Goal: Task Accomplishment & Management: Use online tool/utility

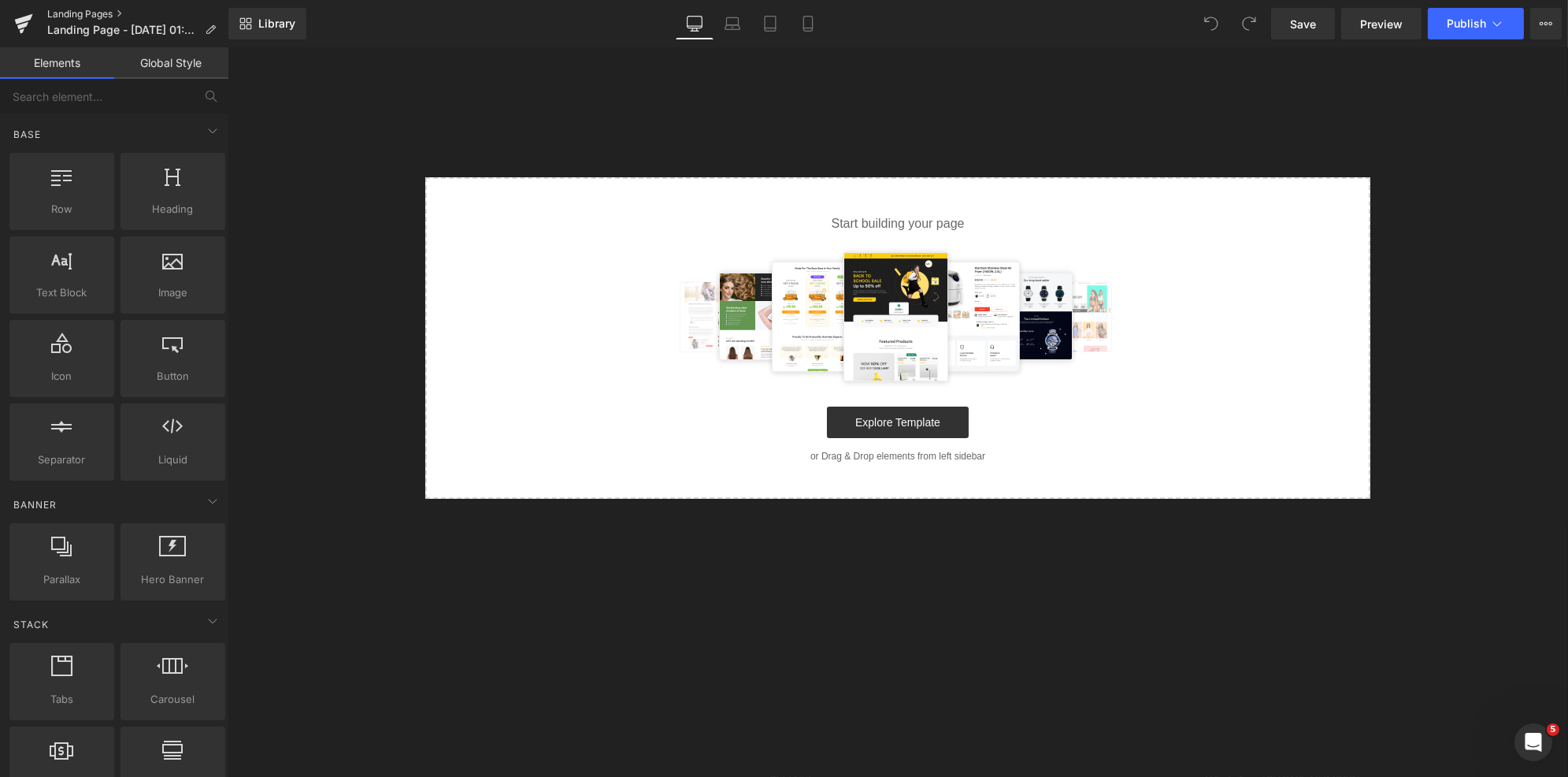
click at [48, 8] on link "Landing Pages" at bounding box center [138, 14] width 181 height 12
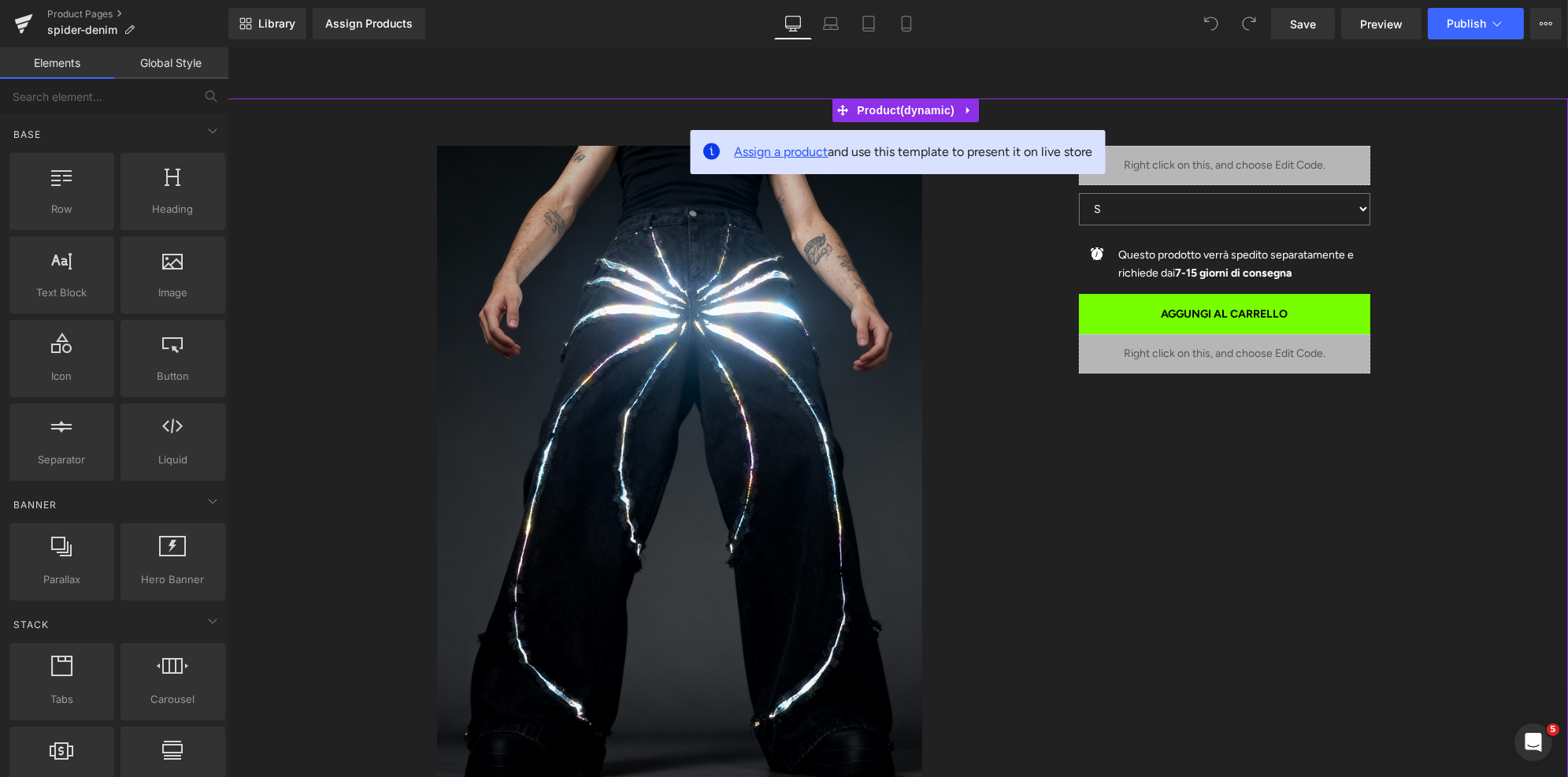
click at [780, 152] on span "Assign a product" at bounding box center [780, 152] width 94 height 15
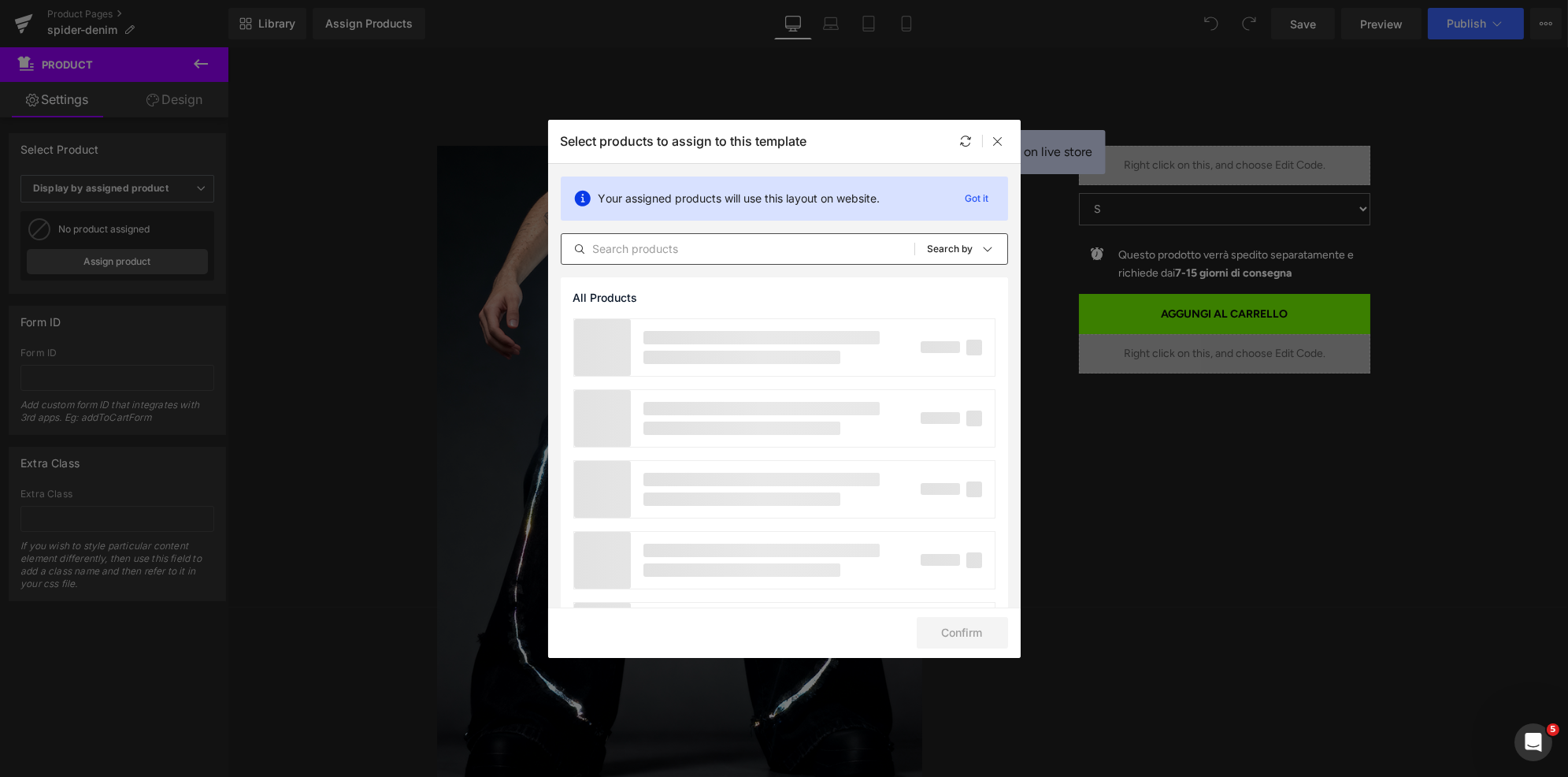
click at [731, 243] on input "text" at bounding box center [738, 249] width 353 height 19
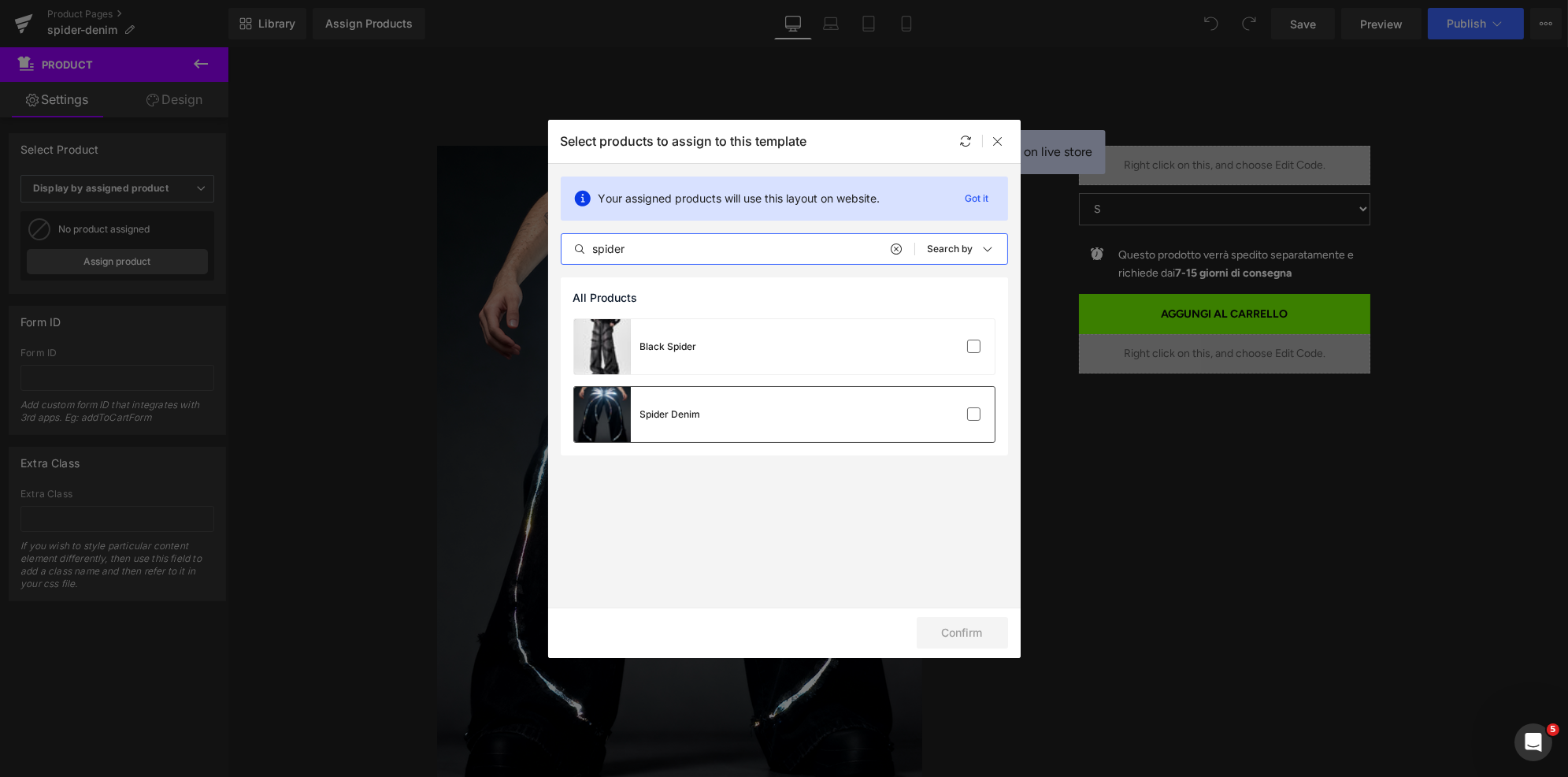
type input "spider"
click at [716, 409] on div "Spider Denim" at bounding box center [784, 414] width 421 height 56
click at [958, 634] on button "Confirm" at bounding box center [963, 633] width 91 height 31
click at [968, 634] on button "Success" at bounding box center [953, 633] width 111 height 31
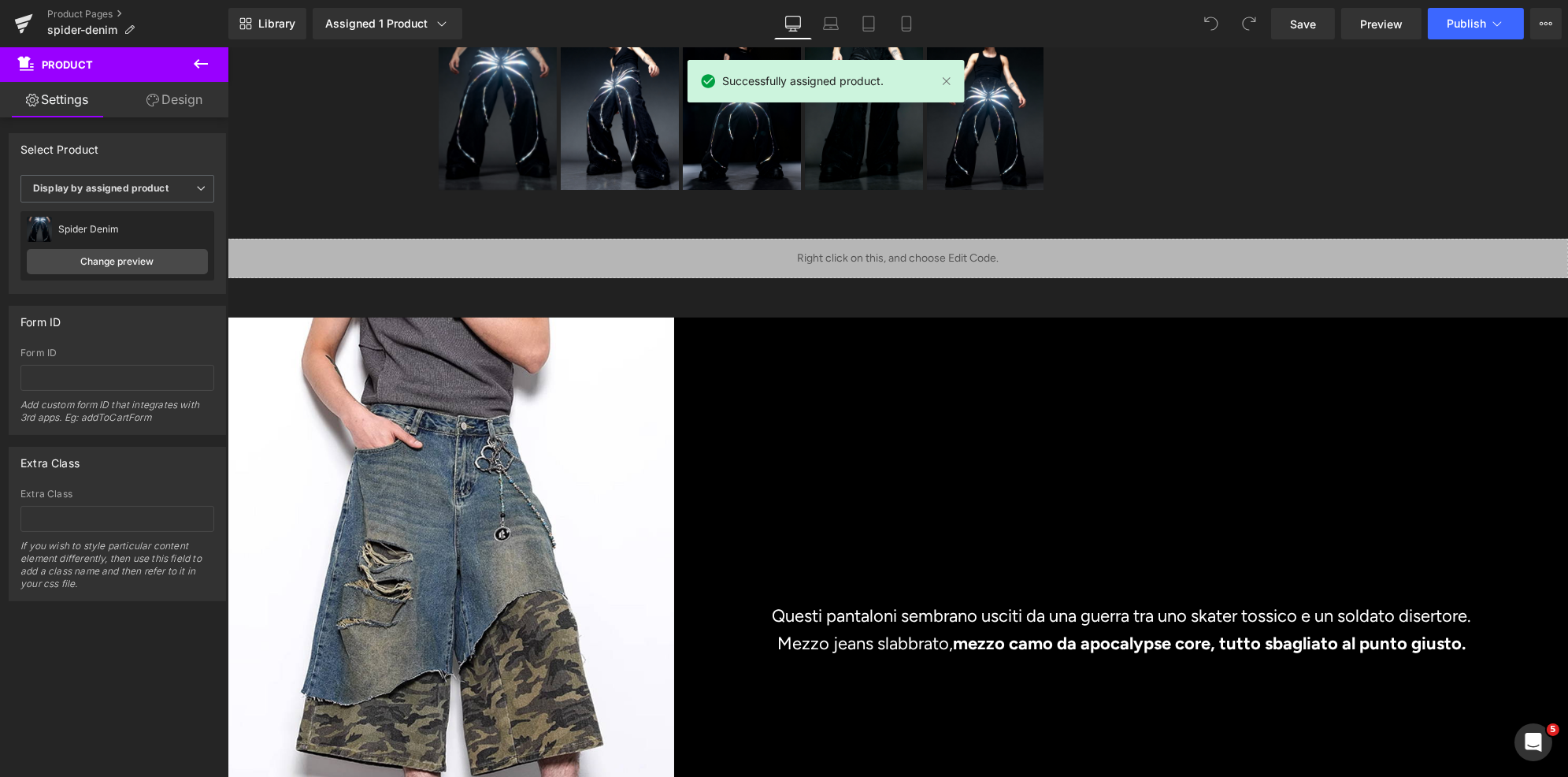
scroll to position [826, 0]
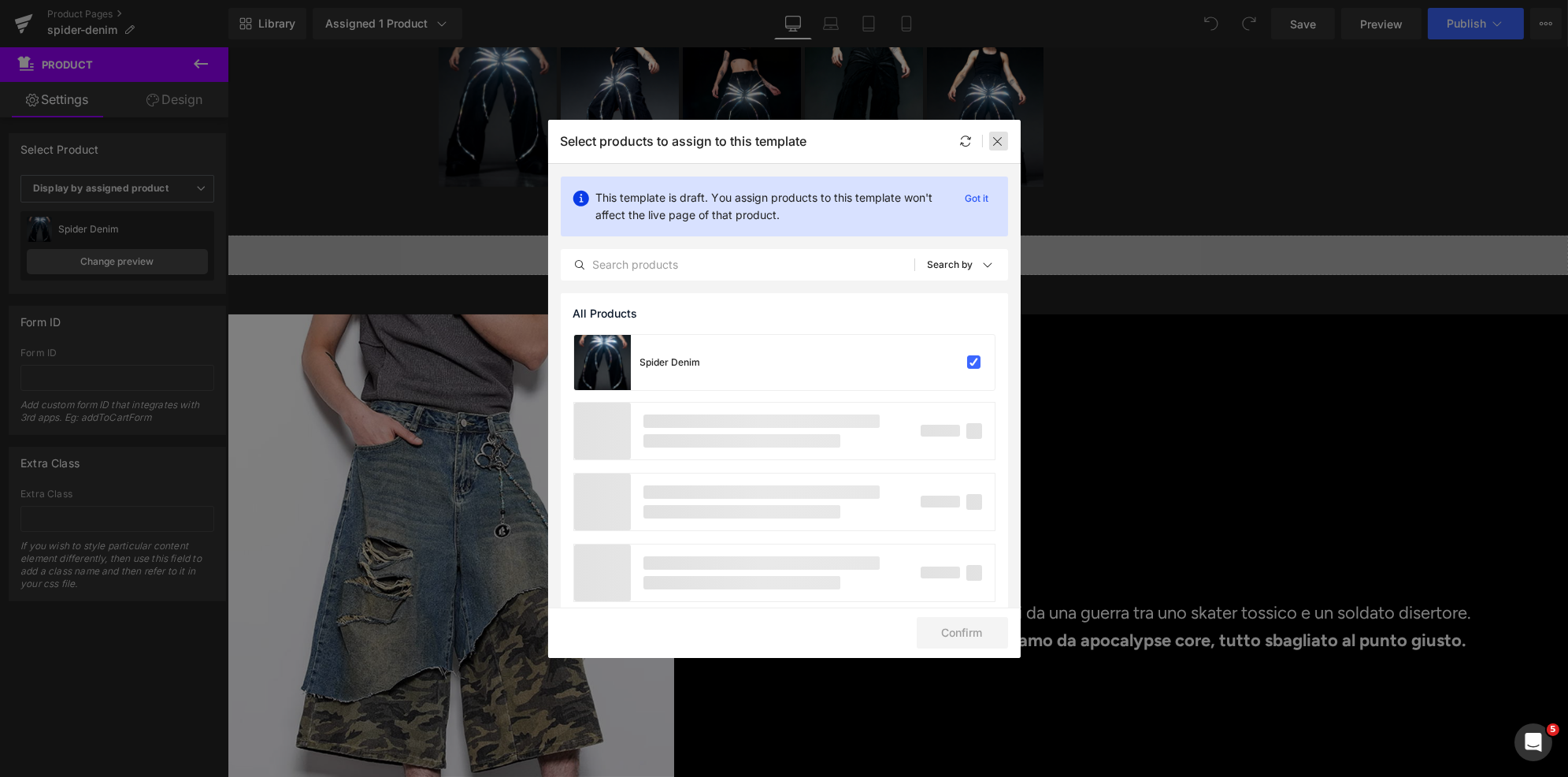
click at [1004, 142] on icon at bounding box center [998, 141] width 12 height 12
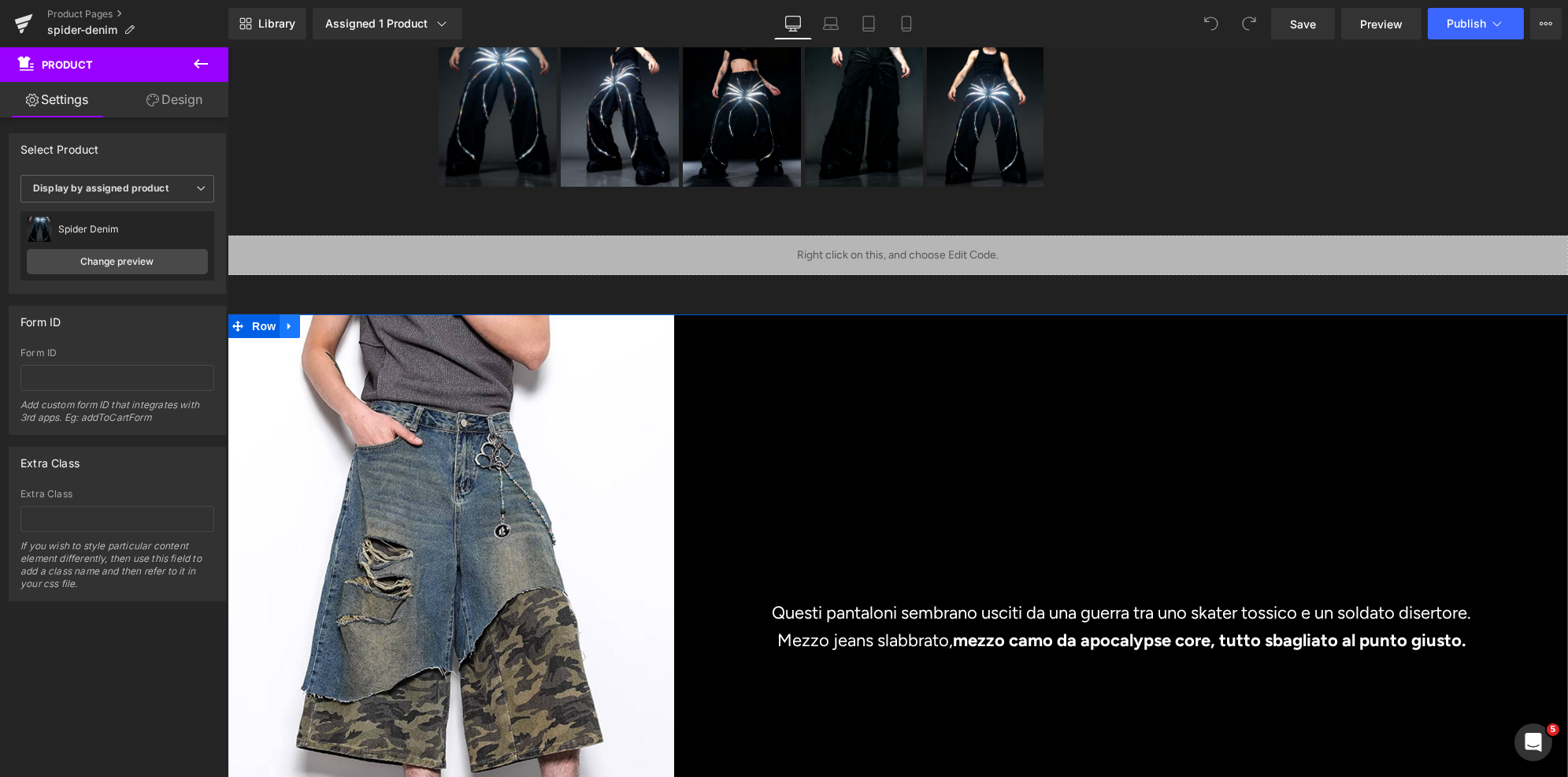
click at [293, 325] on icon at bounding box center [288, 326] width 11 height 12
click at [333, 324] on icon at bounding box center [330, 326] width 11 height 11
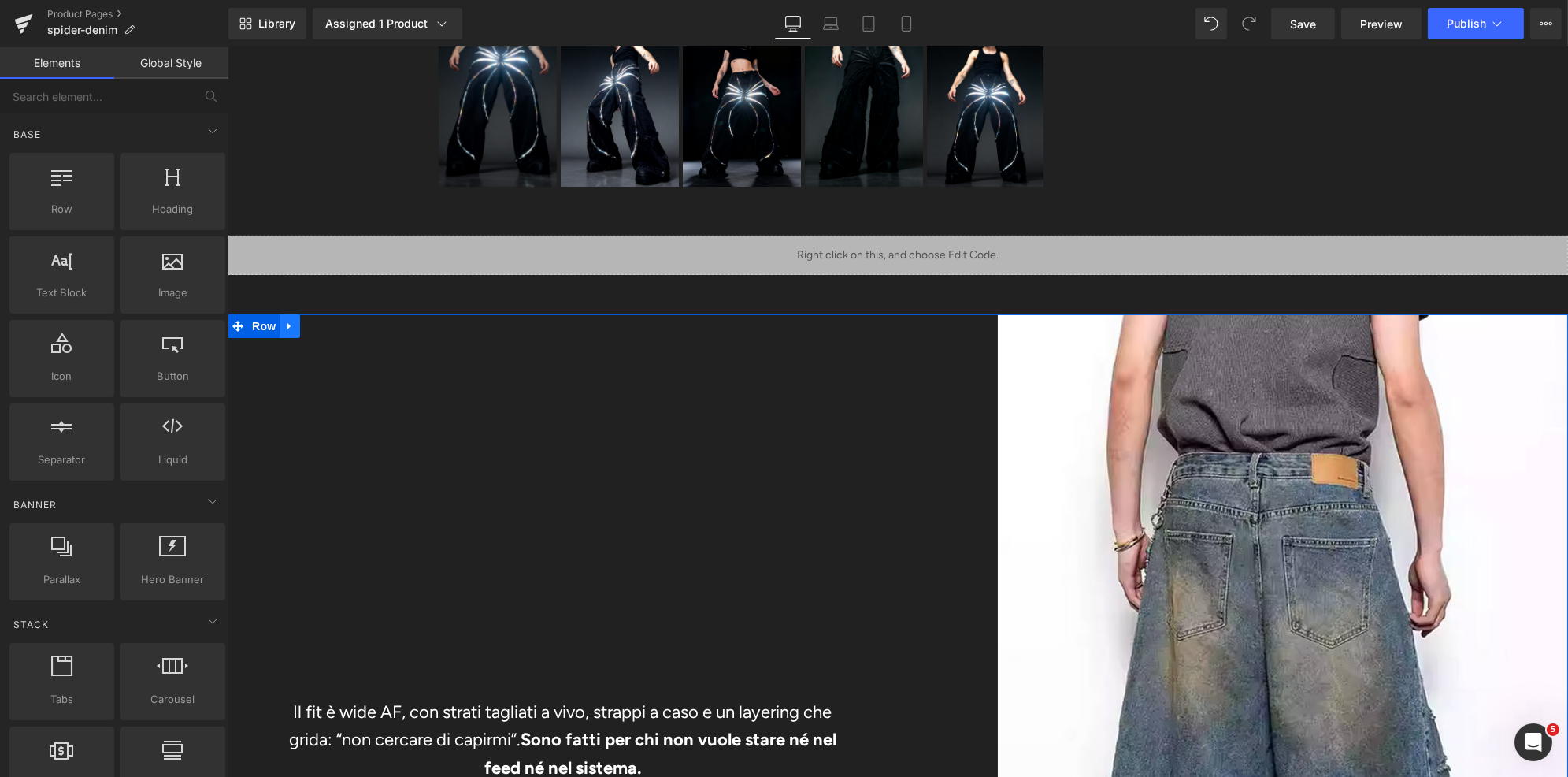
click at [287, 329] on icon at bounding box center [288, 326] width 11 height 12
click at [324, 322] on link at bounding box center [330, 326] width 21 height 24
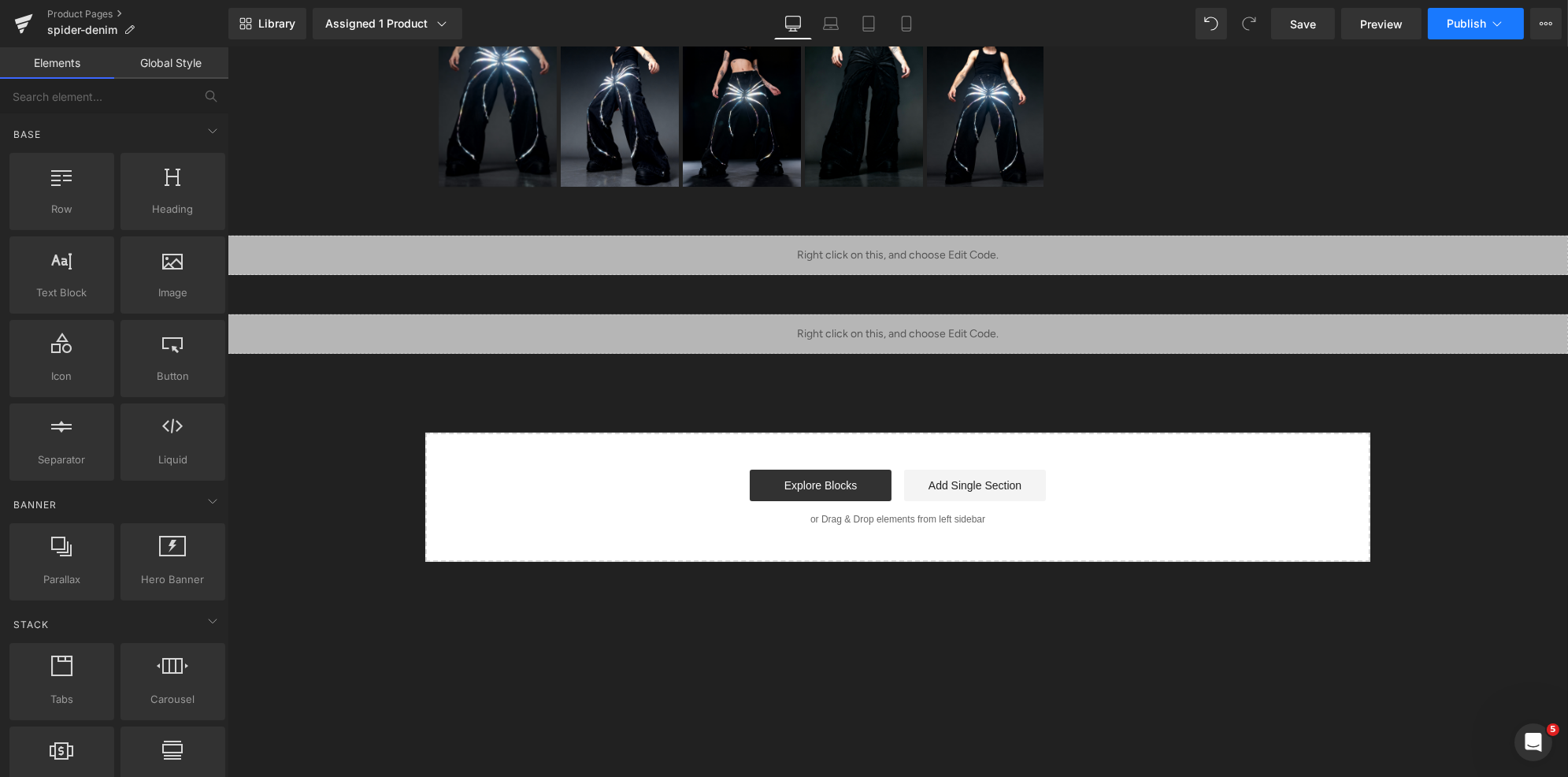
click at [1450, 24] on span "Publish" at bounding box center [1467, 23] width 40 height 12
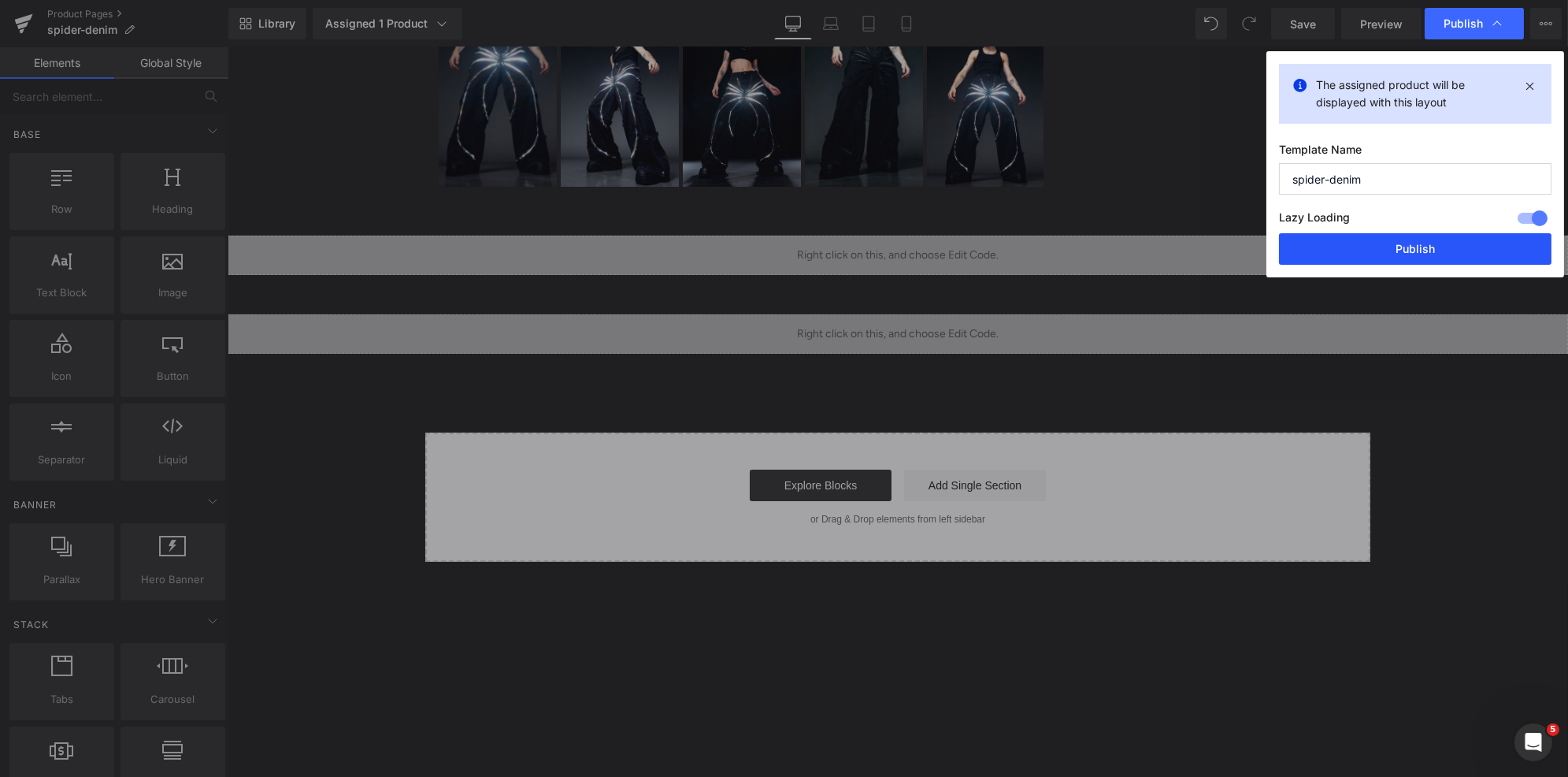
click at [1415, 244] on button "Publish" at bounding box center [1415, 249] width 273 height 31
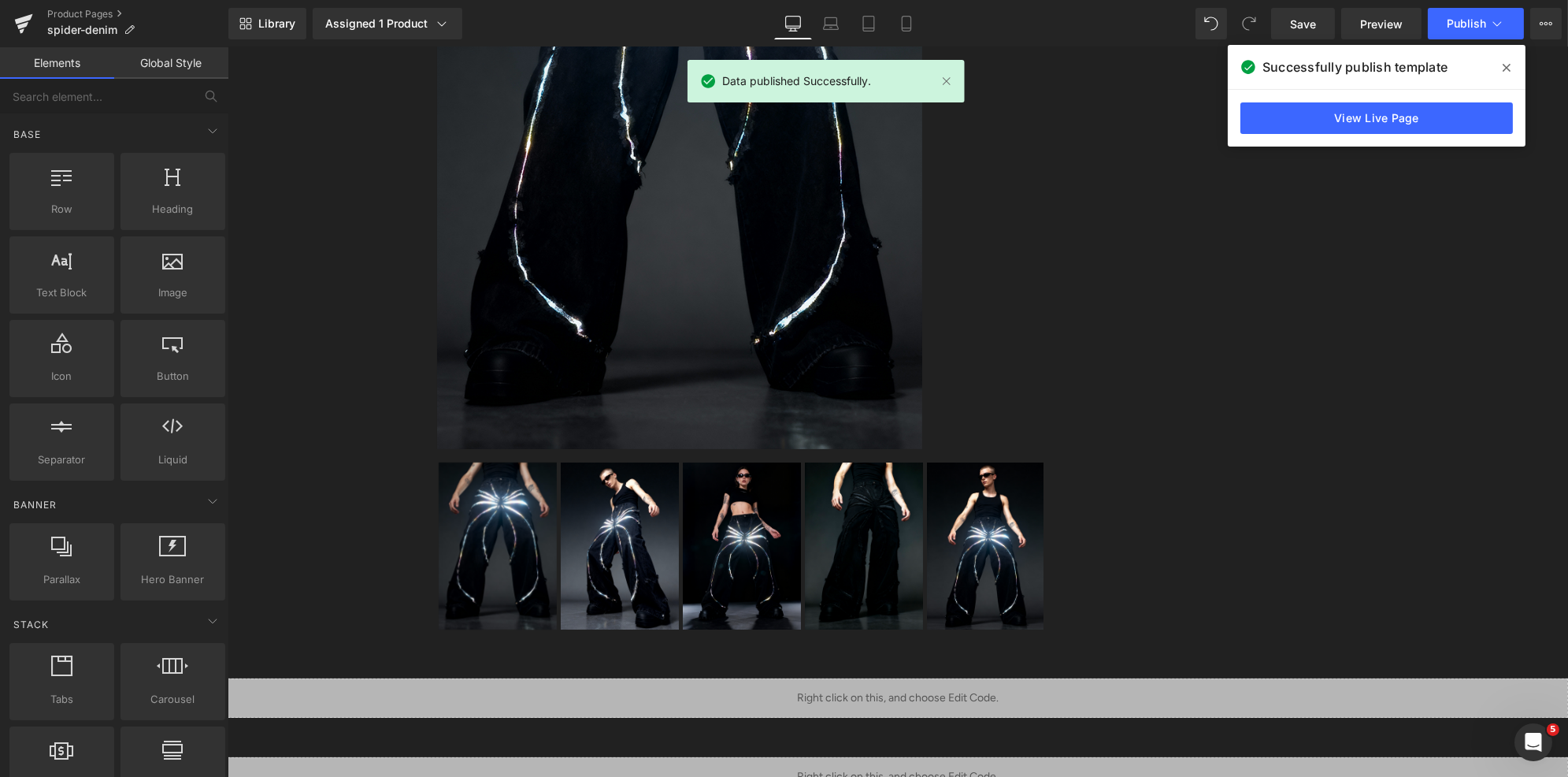
scroll to position [454, 0]
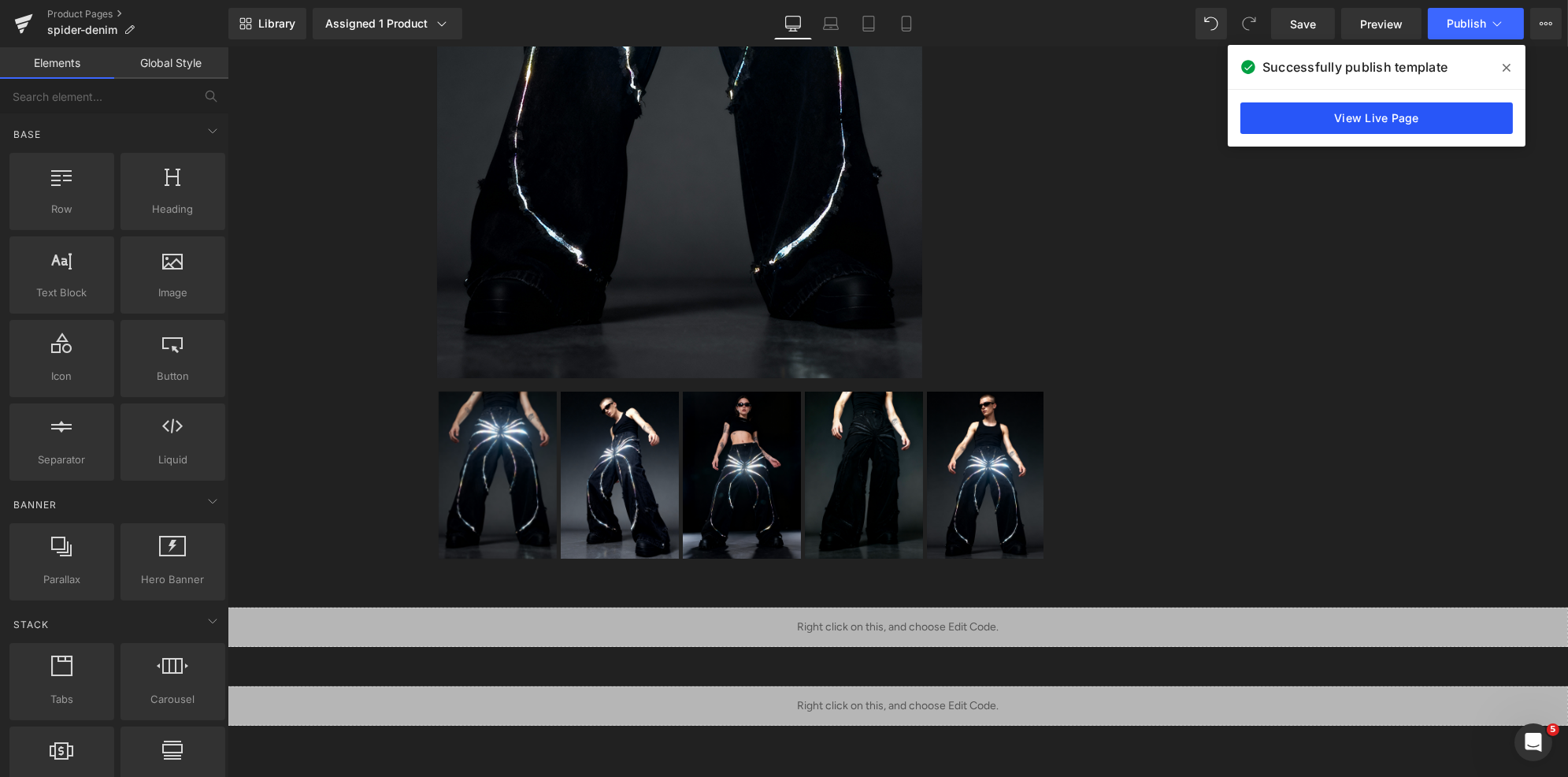
click at [1323, 115] on link "View Live Page" at bounding box center [1377, 118] width 273 height 31
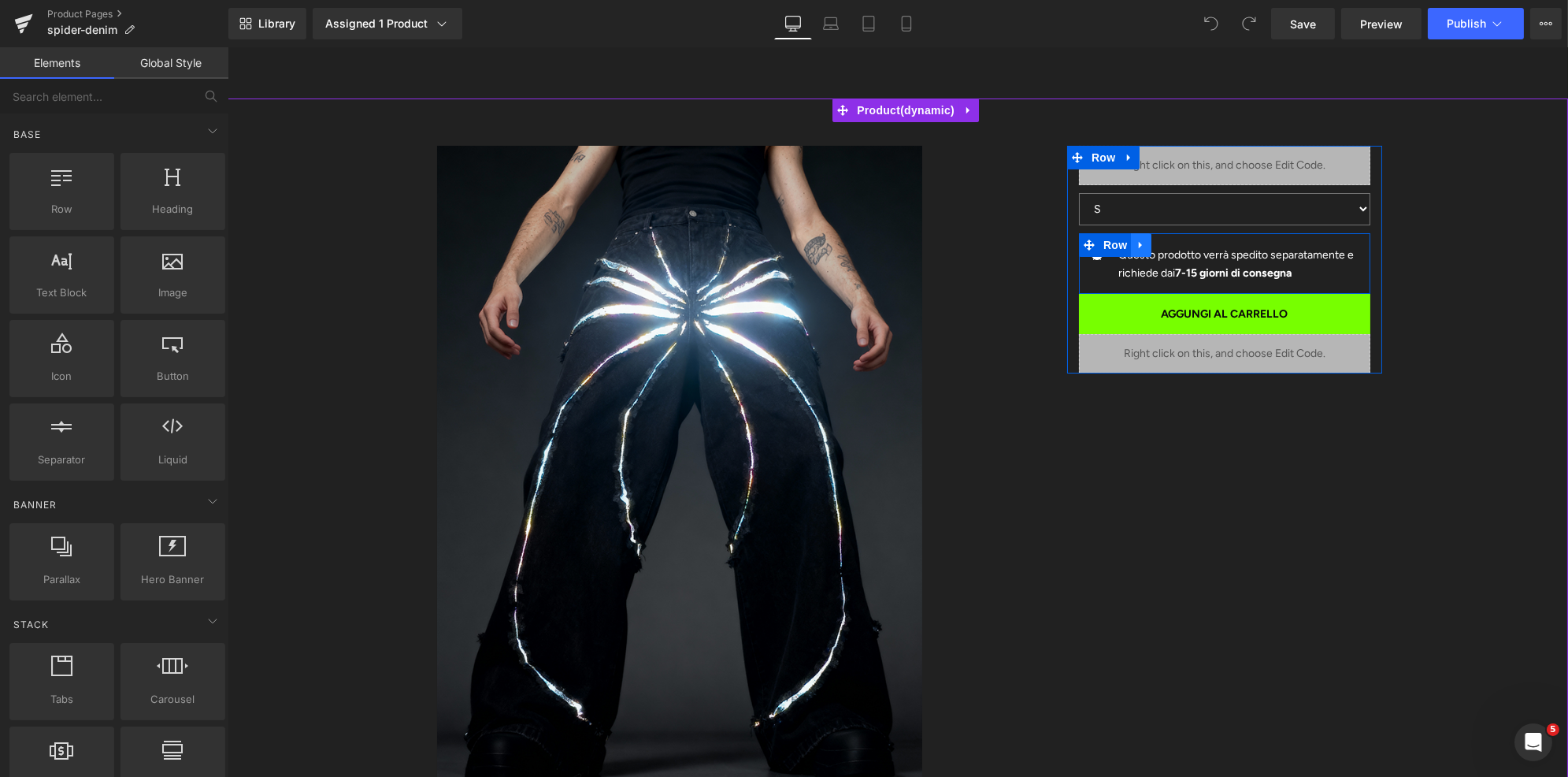
click at [1139, 247] on icon at bounding box center [1140, 245] width 3 height 7
click at [1180, 240] on icon at bounding box center [1181, 244] width 11 height 11
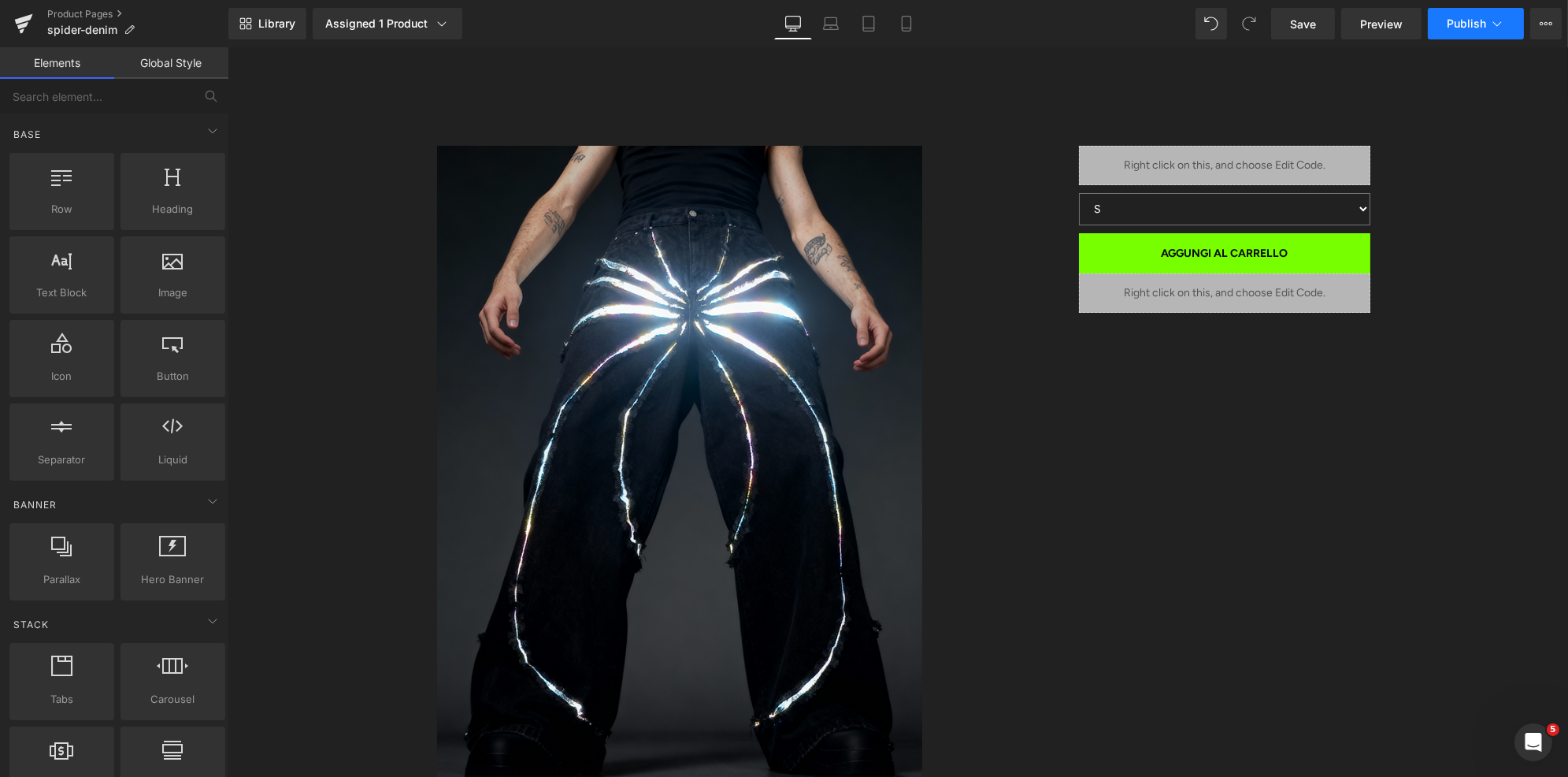
click at [1473, 29] on span "Publish" at bounding box center [1467, 23] width 40 height 12
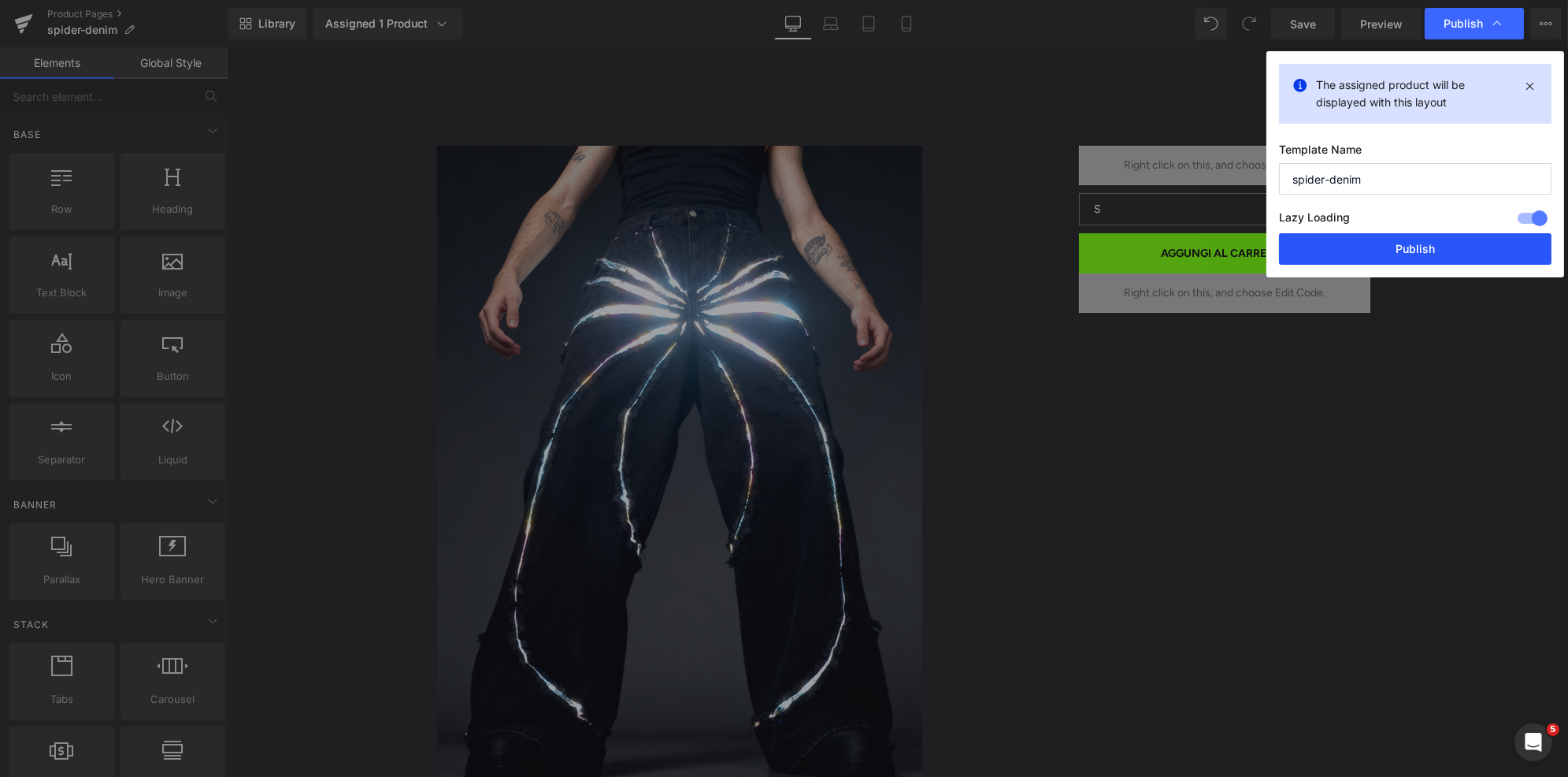
click at [1421, 249] on button "Publish" at bounding box center [1415, 249] width 273 height 31
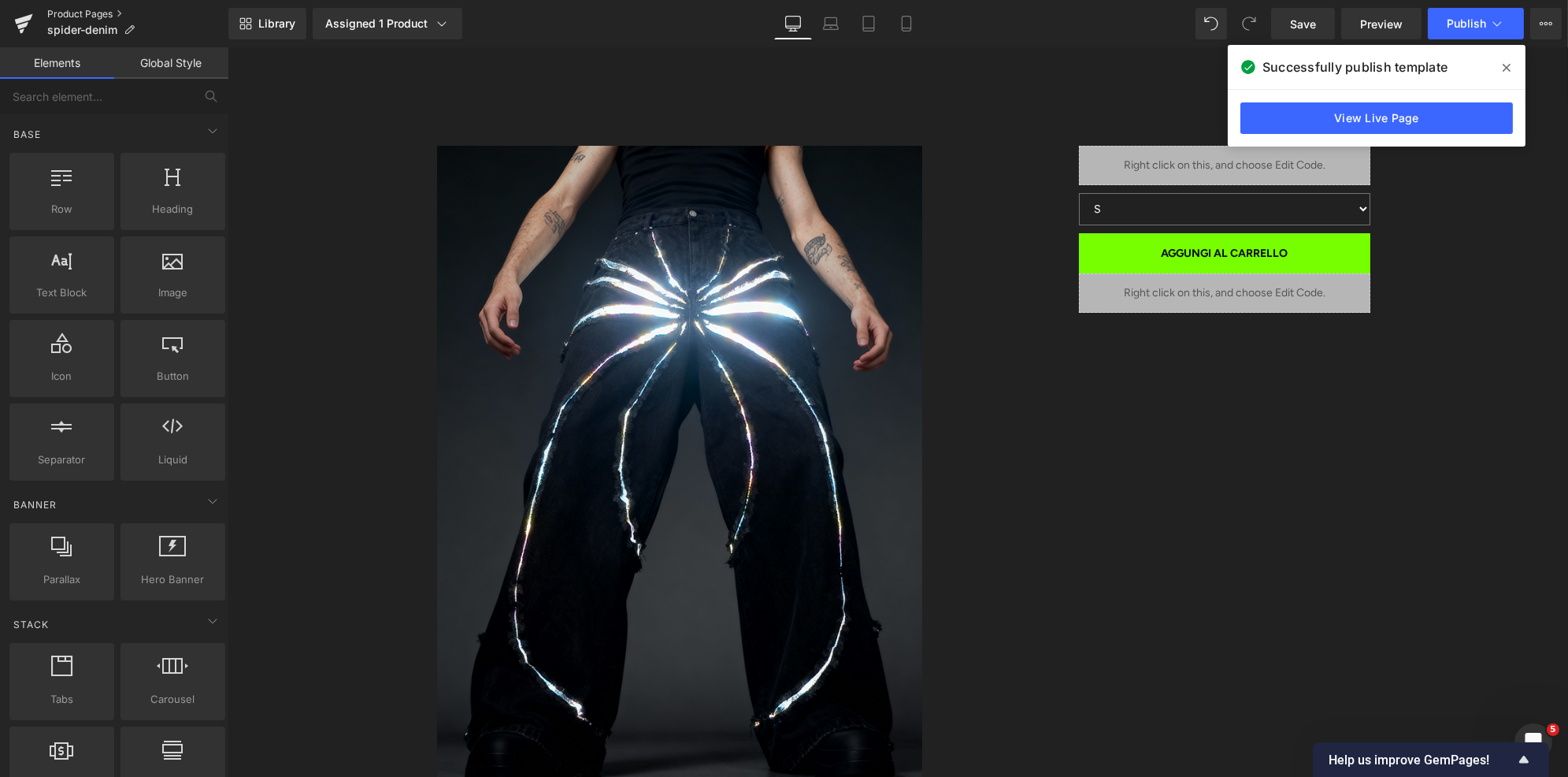
click at [59, 19] on link "Product Pages" at bounding box center [138, 14] width 181 height 12
